Goal: Task Accomplishment & Management: Use online tool/utility

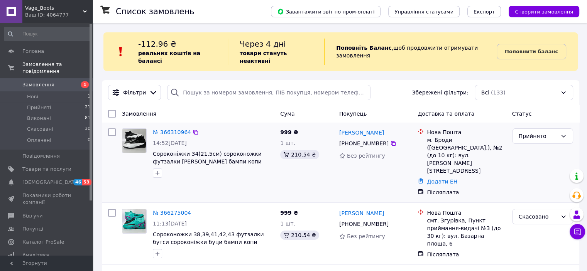
click at [355, 138] on div "[PHONE_NUMBER]" at bounding box center [364, 143] width 53 height 11
copy div "[PHONE_NUMBER]"
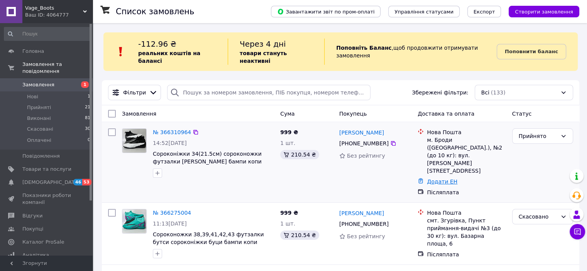
click at [441, 179] on link "Додати ЕН" at bounding box center [442, 182] width 30 height 6
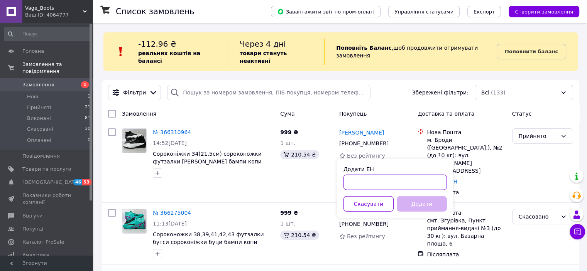
click at [417, 175] on input "Додати ЕН" at bounding box center [395, 182] width 103 height 15
paste input "20451269217303"
type input "20451269217303"
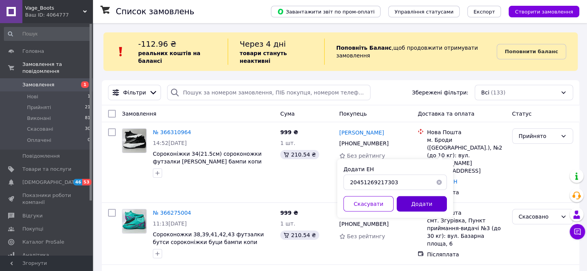
click at [415, 202] on button "Додати" at bounding box center [422, 204] width 50 height 15
